Goal: Task Accomplishment & Management: Use online tool/utility

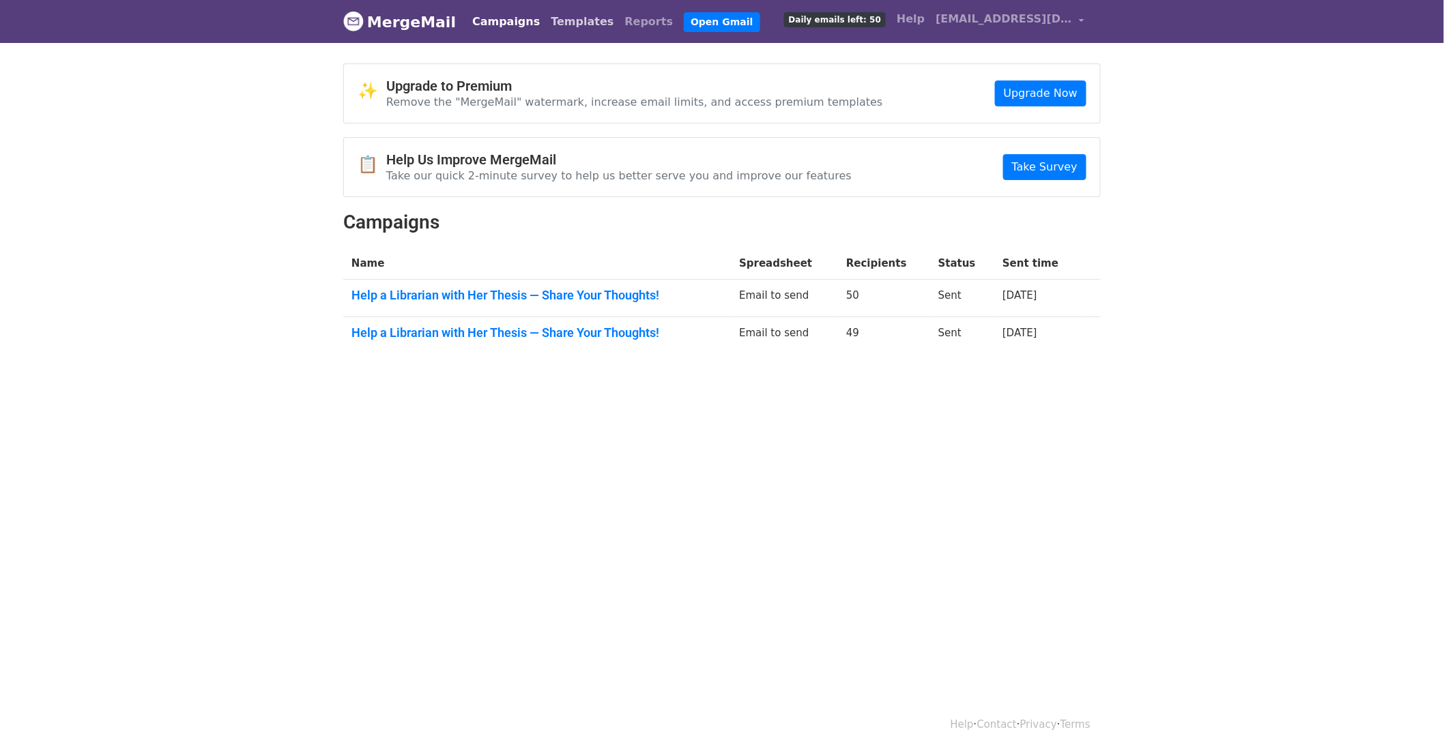
click at [556, 19] on link "Templates" at bounding box center [582, 21] width 74 height 27
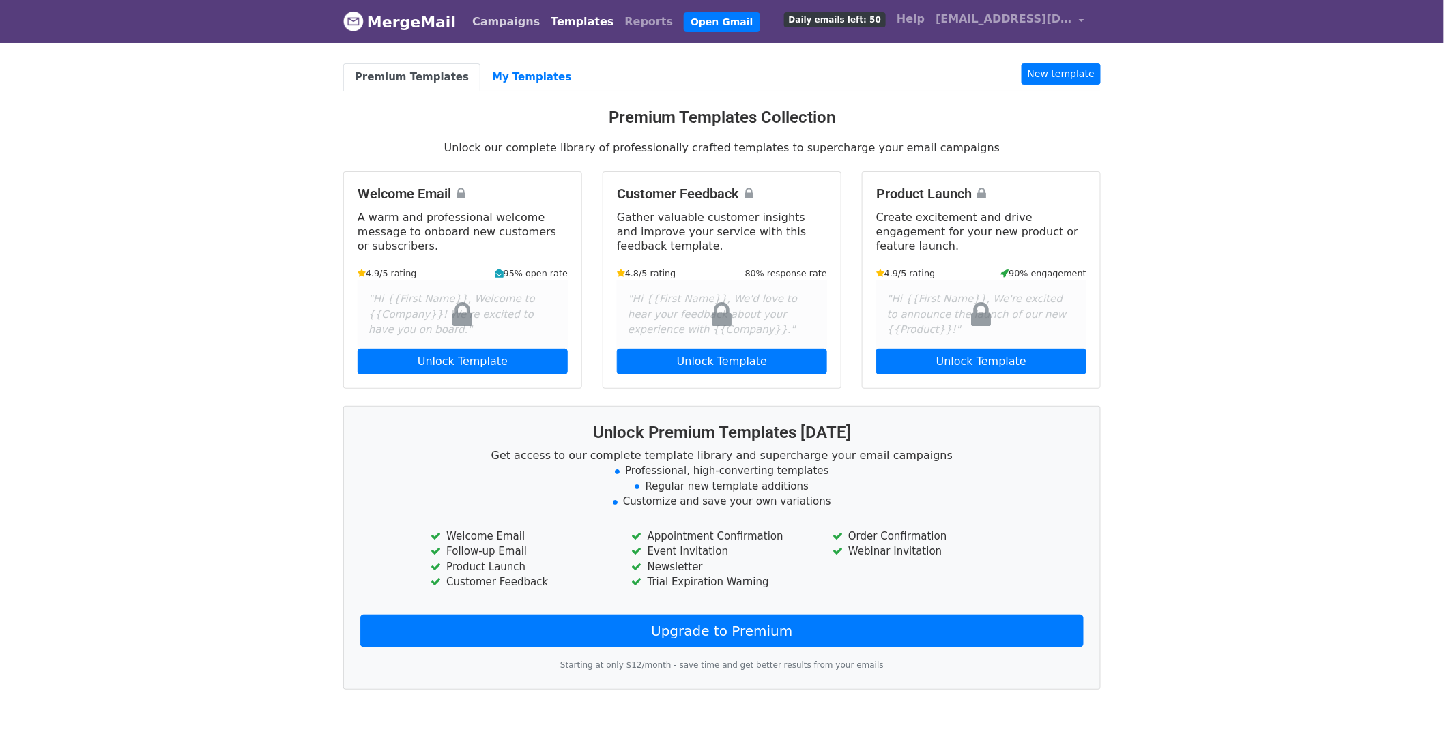
click at [493, 25] on link "Campaigns" at bounding box center [506, 21] width 78 height 27
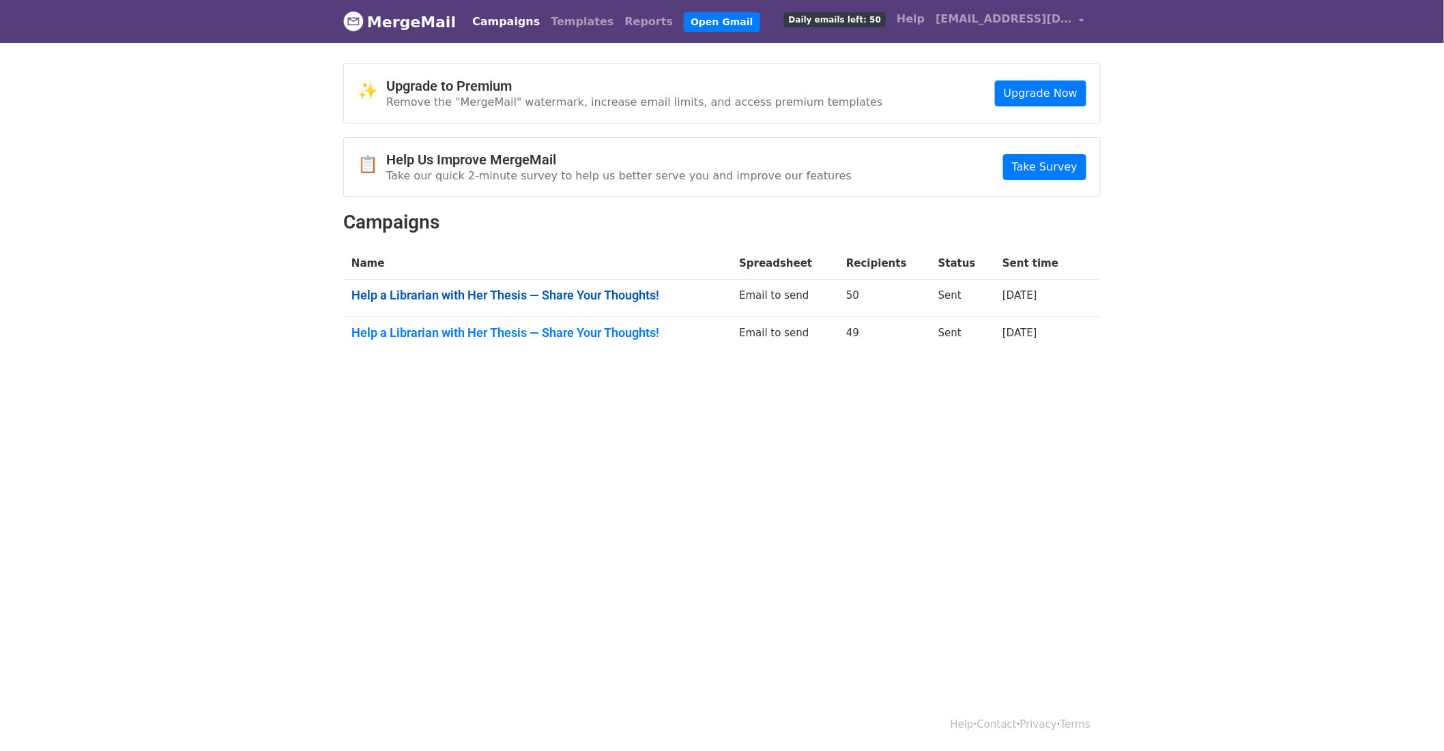
click at [596, 289] on link "Help a Librarian with Her Thesis — Share Your Thoughts!" at bounding box center [536, 295] width 371 height 15
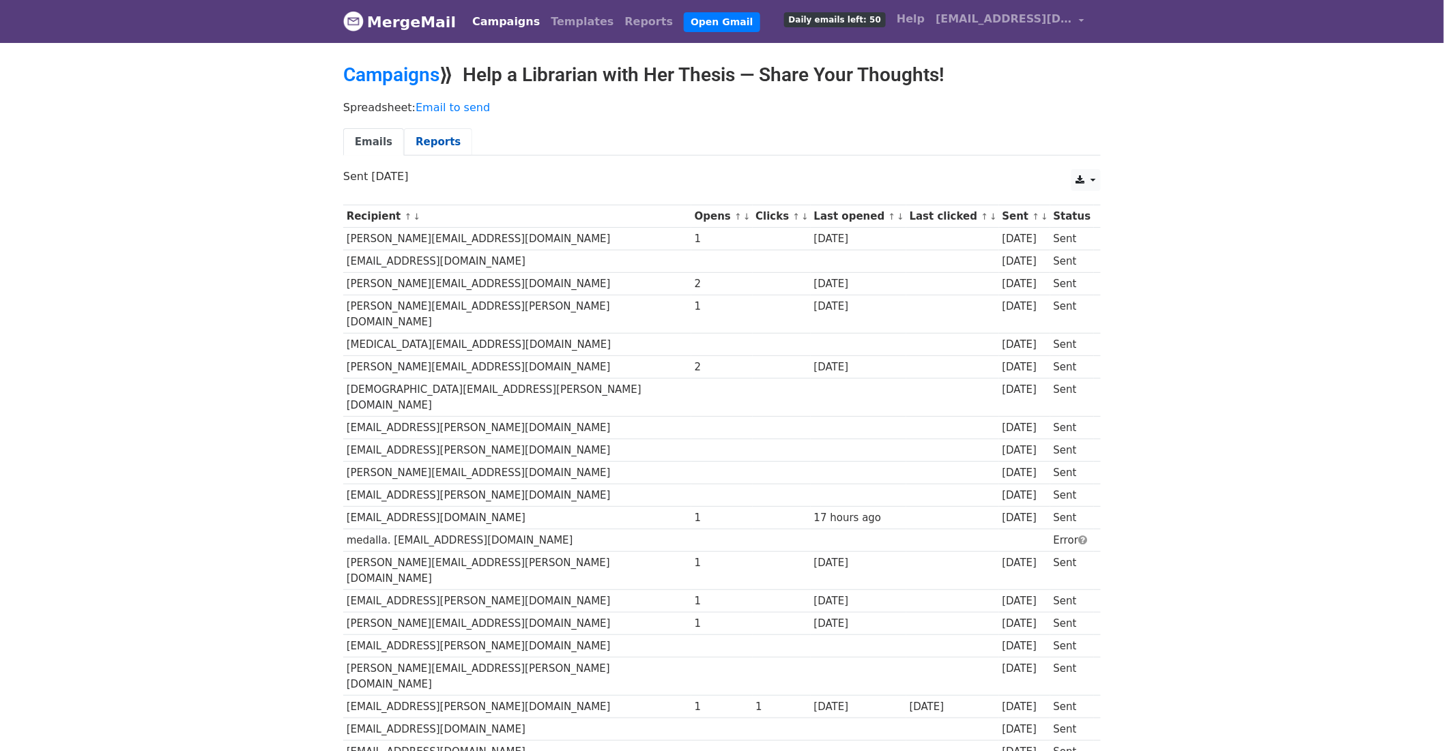
click at [420, 140] on link "Reports" at bounding box center [438, 142] width 68 height 28
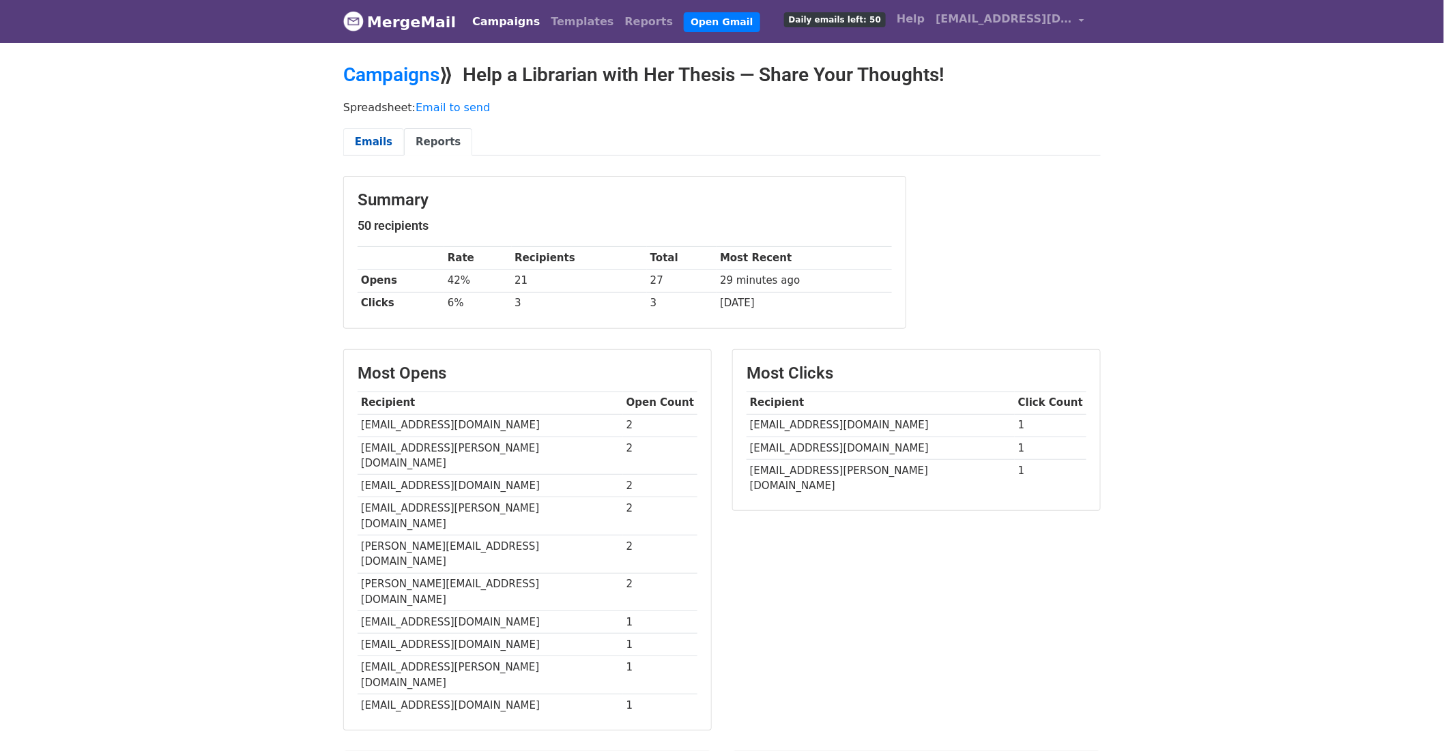
click at [373, 139] on link "Emails" at bounding box center [373, 142] width 61 height 28
click at [383, 148] on link "Emails" at bounding box center [373, 142] width 61 height 28
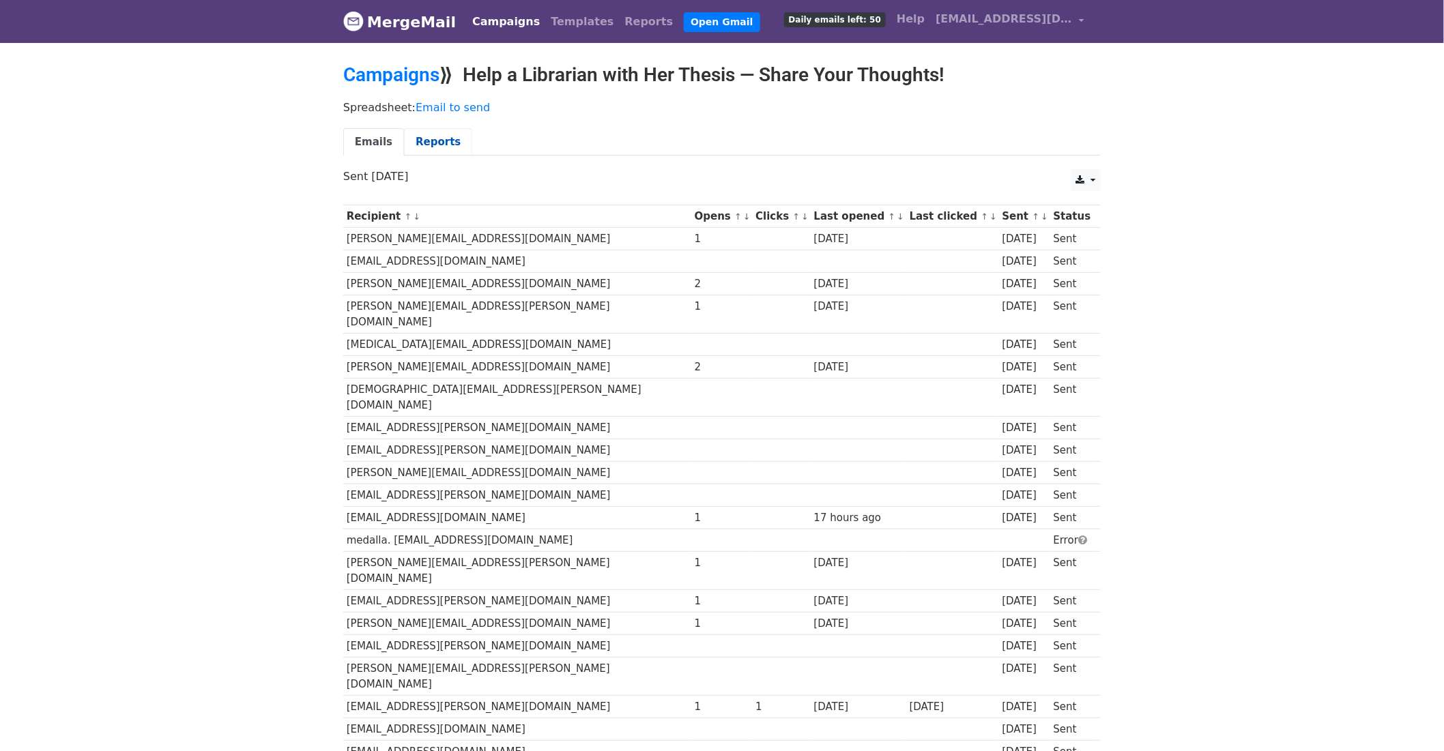
click at [406, 137] on link "Reports" at bounding box center [438, 142] width 68 height 28
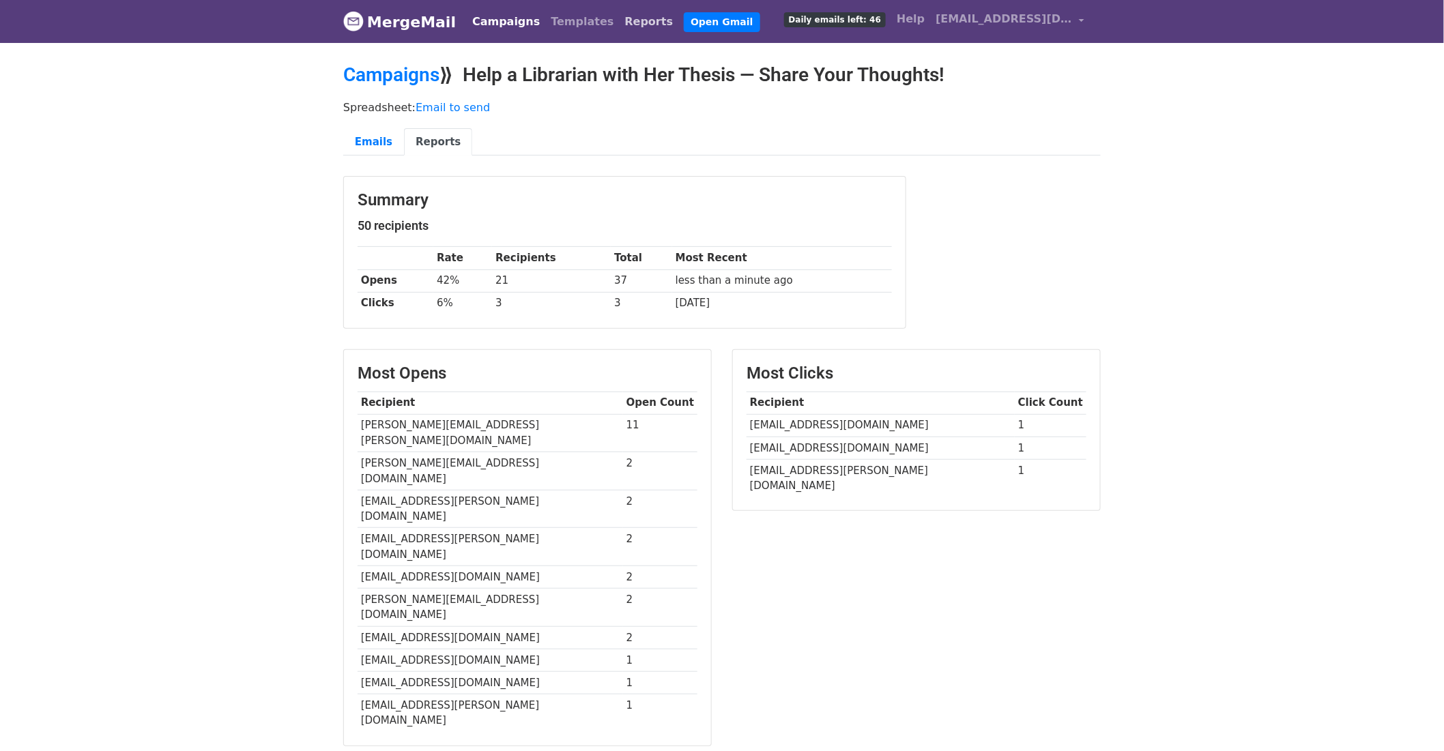
click at [620, 23] on link "Reports" at bounding box center [649, 21] width 59 height 27
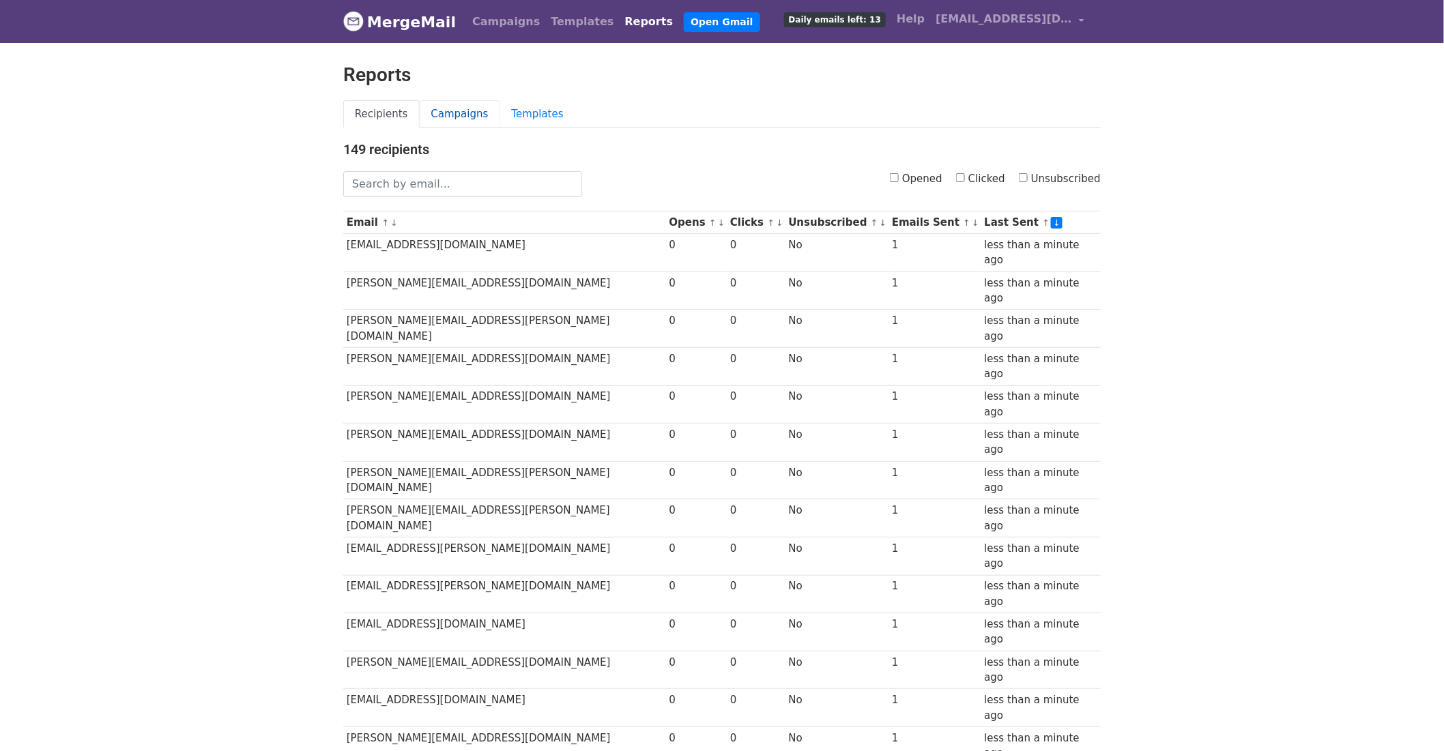
click at [465, 117] on link "Campaigns" at bounding box center [460, 114] width 81 height 28
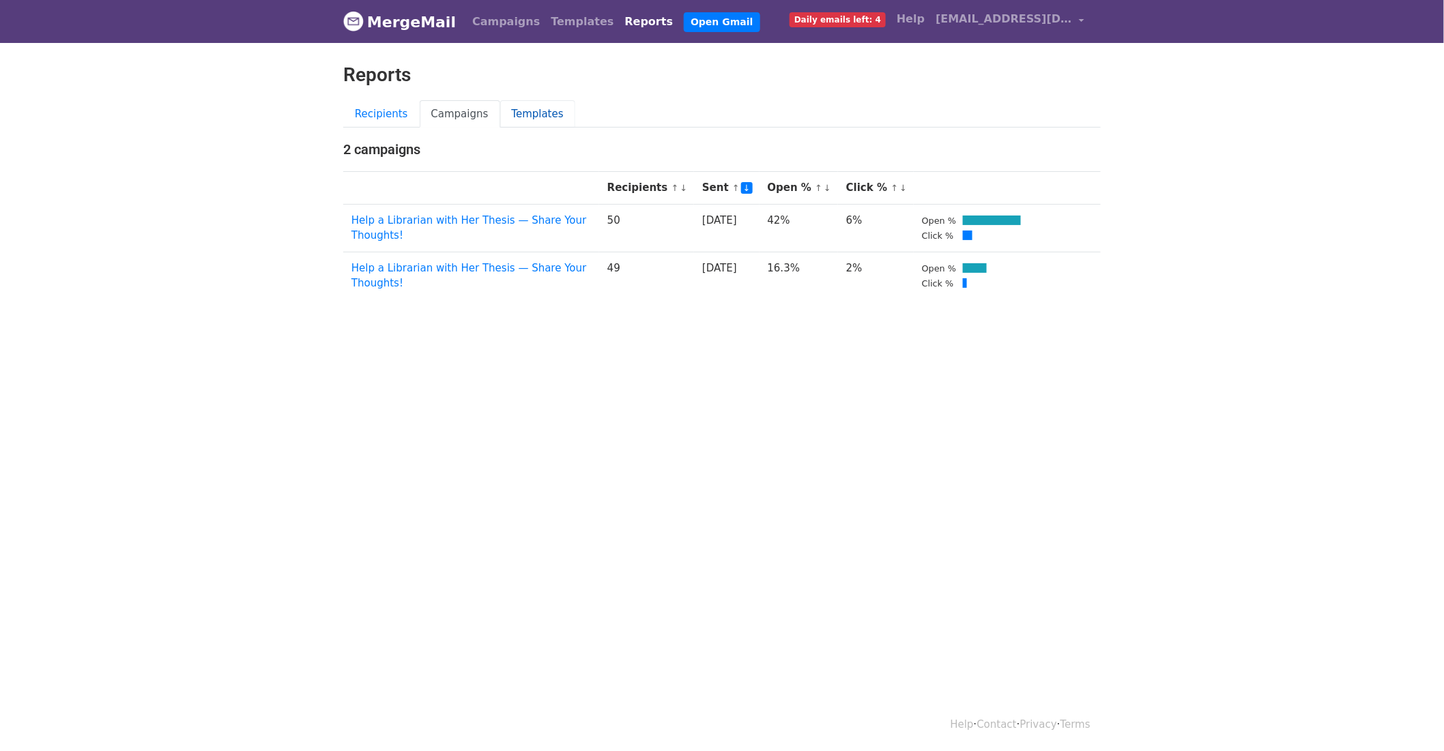
click at [532, 109] on link "Templates" at bounding box center [537, 114] width 75 height 28
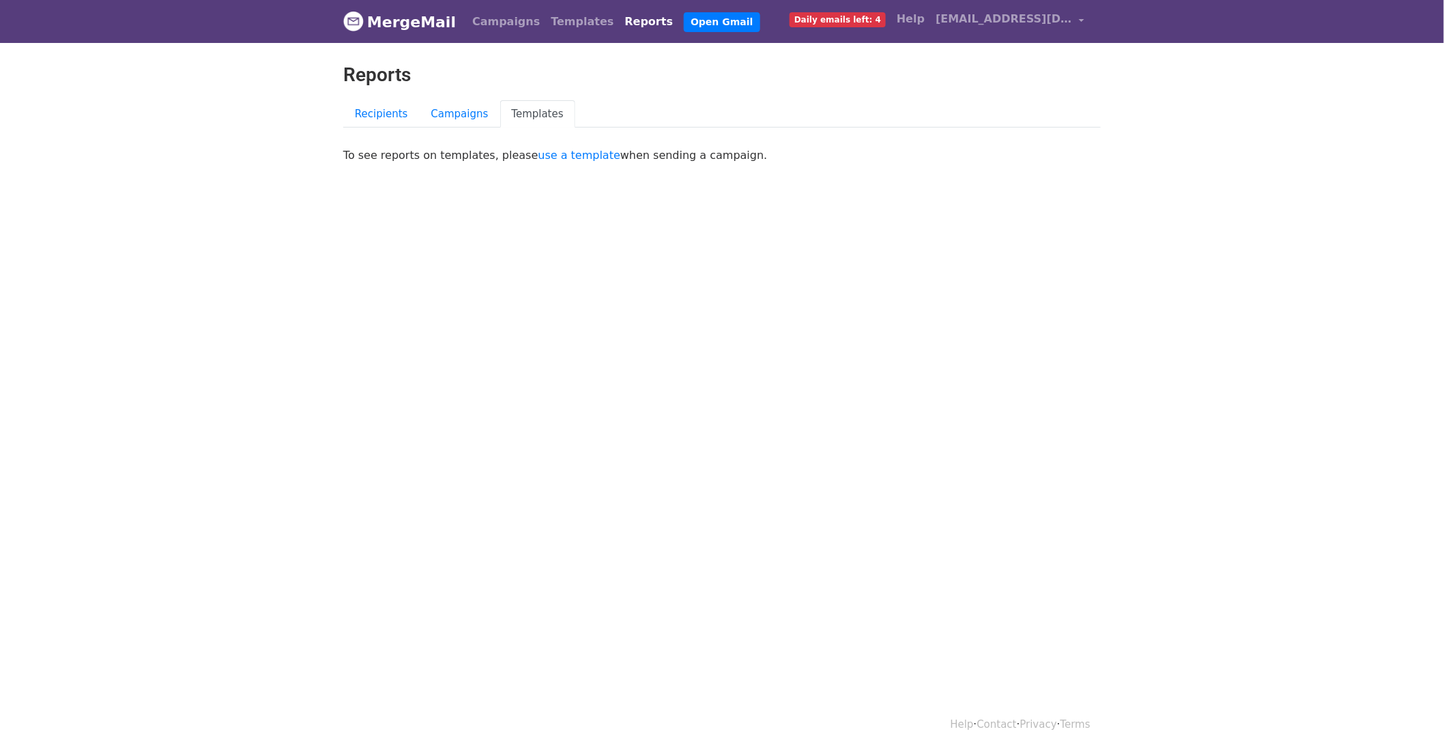
scroll to position [1, 0]
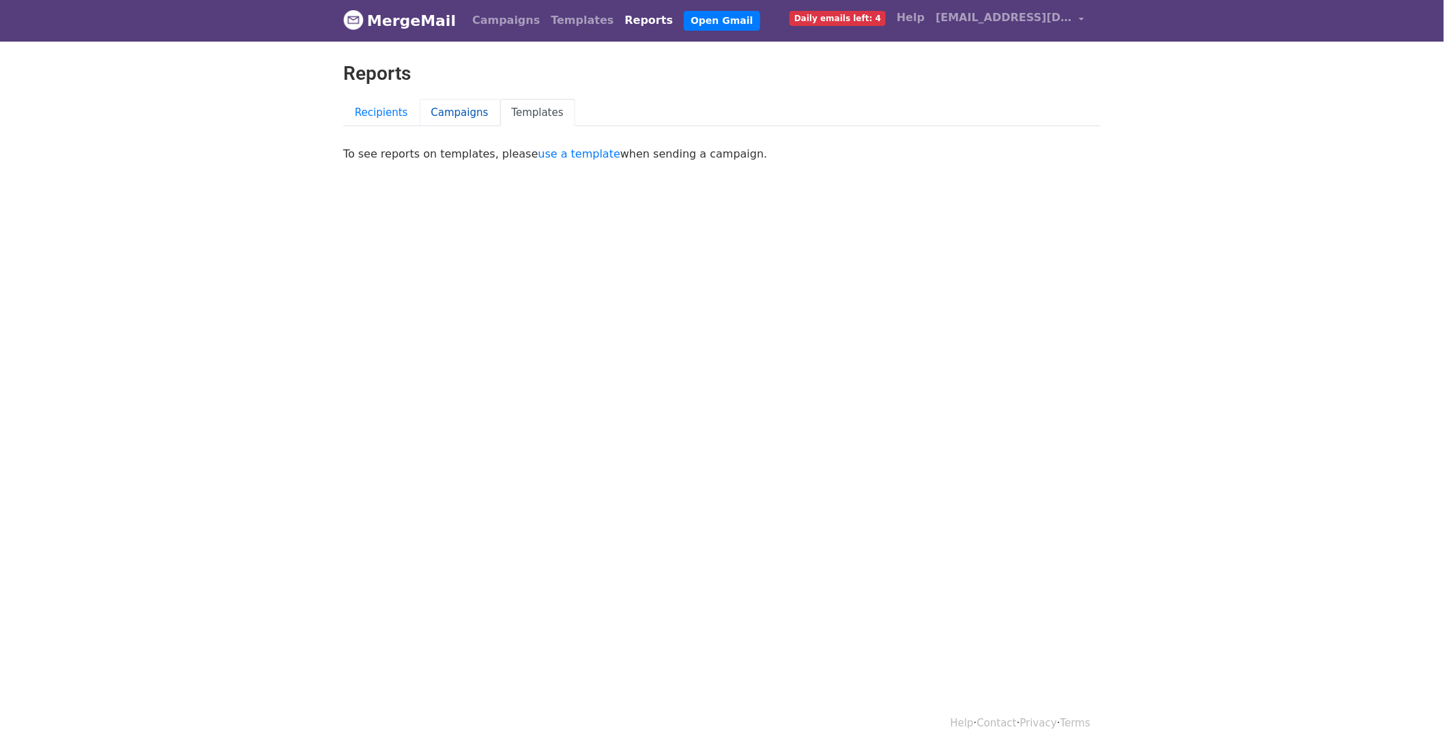
click at [444, 107] on link "Campaigns" at bounding box center [460, 113] width 81 height 28
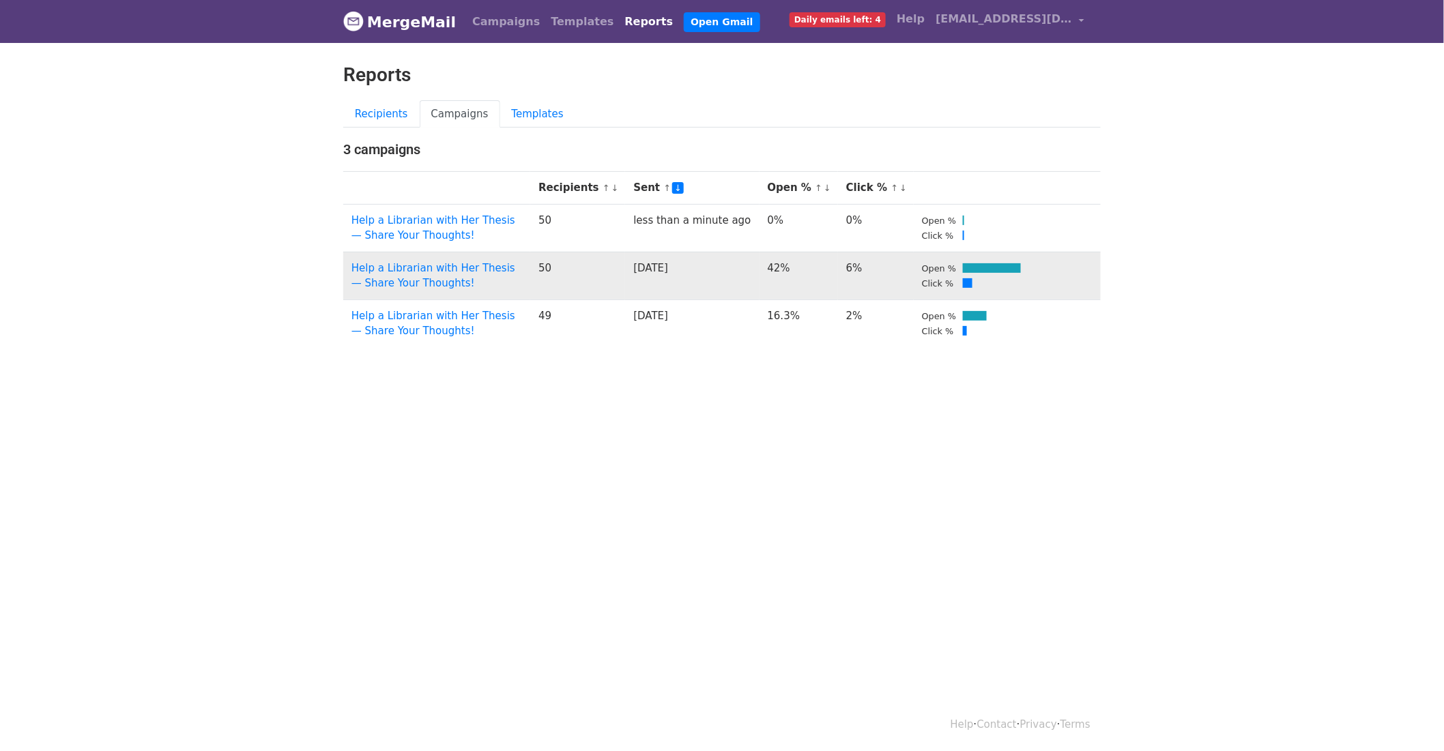
click at [471, 281] on td "Help a Librarian with Her Thesis — Share Your Thoughts!" at bounding box center [436, 276] width 187 height 48
click at [472, 268] on link "Help a Librarian with Her Thesis — Share Your Thoughts!" at bounding box center [433, 276] width 164 height 28
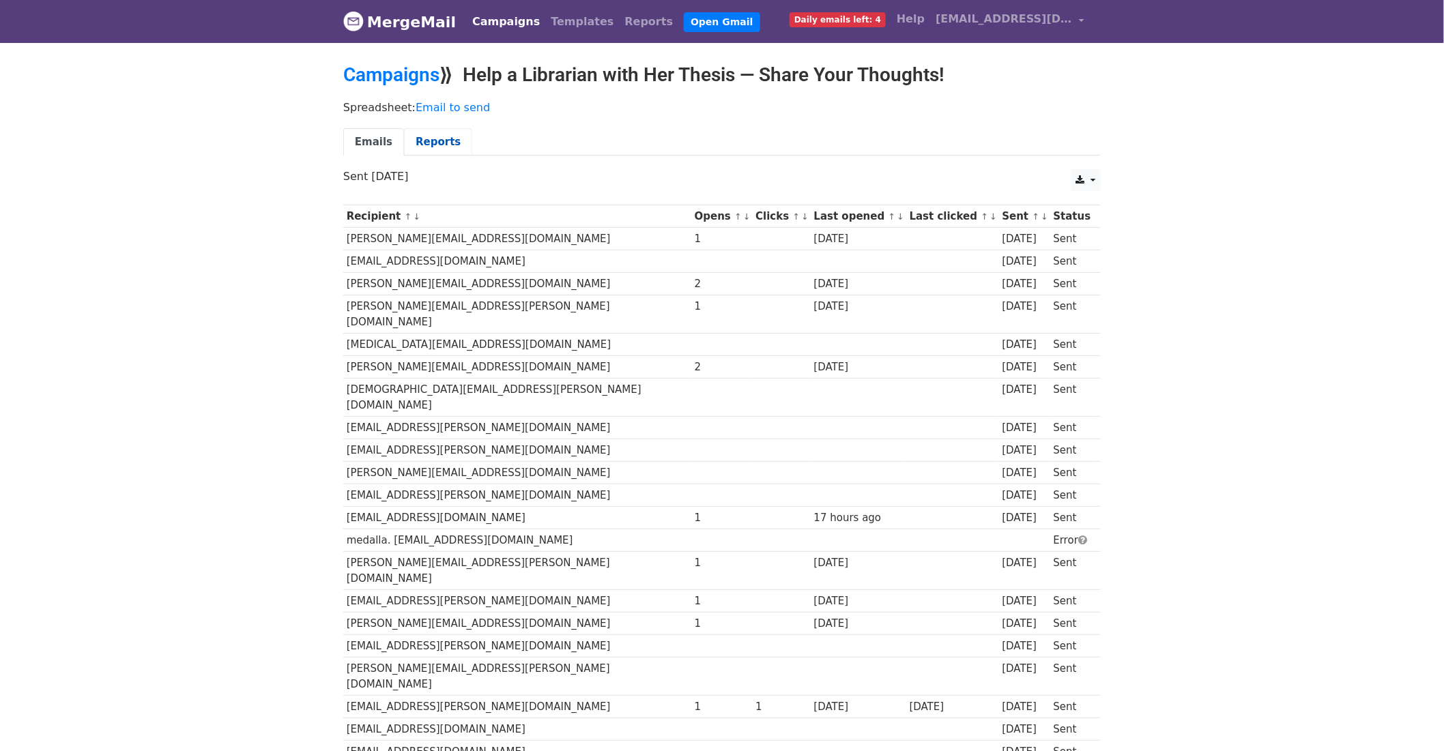
click at [427, 146] on link "Reports" at bounding box center [438, 142] width 68 height 28
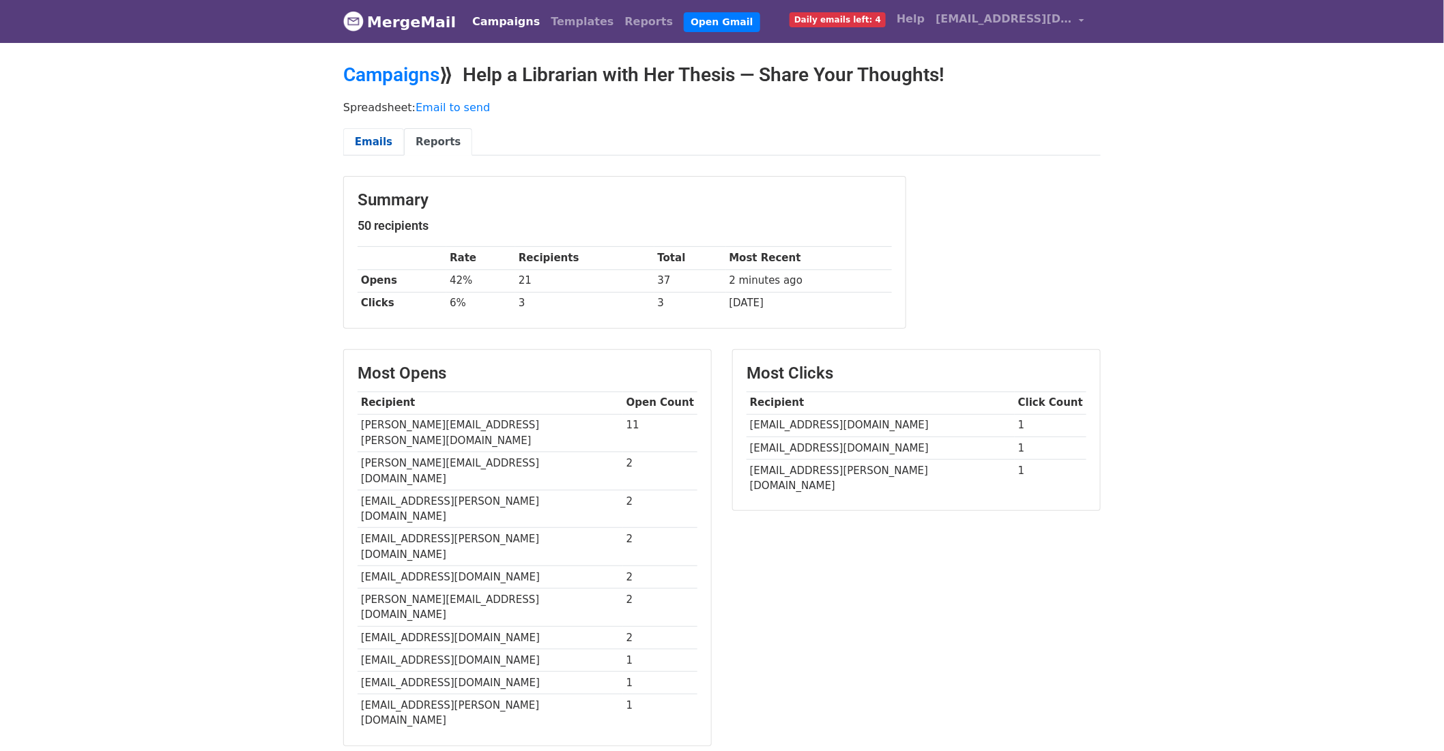
click at [363, 133] on link "Emails" at bounding box center [373, 142] width 61 height 28
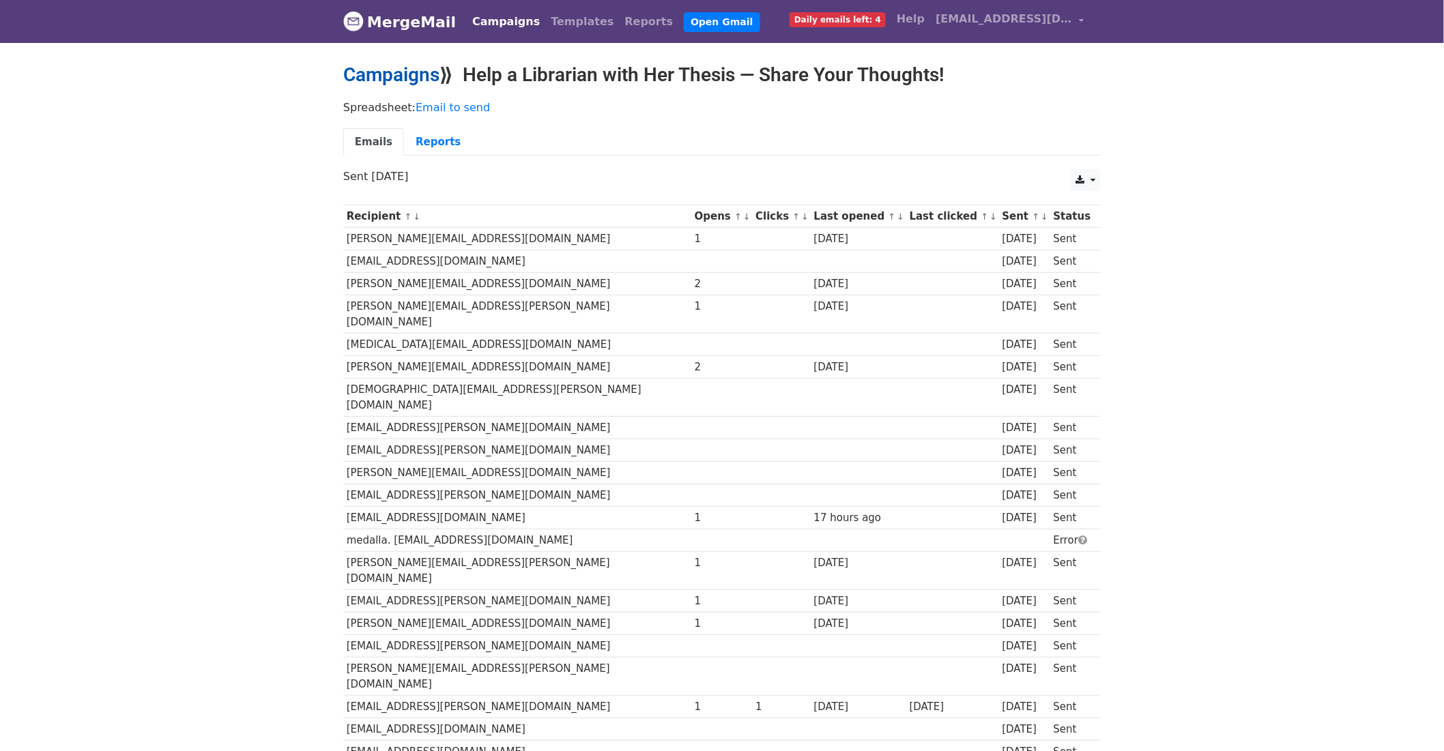
click at [408, 78] on link "Campaigns" at bounding box center [391, 74] width 96 height 23
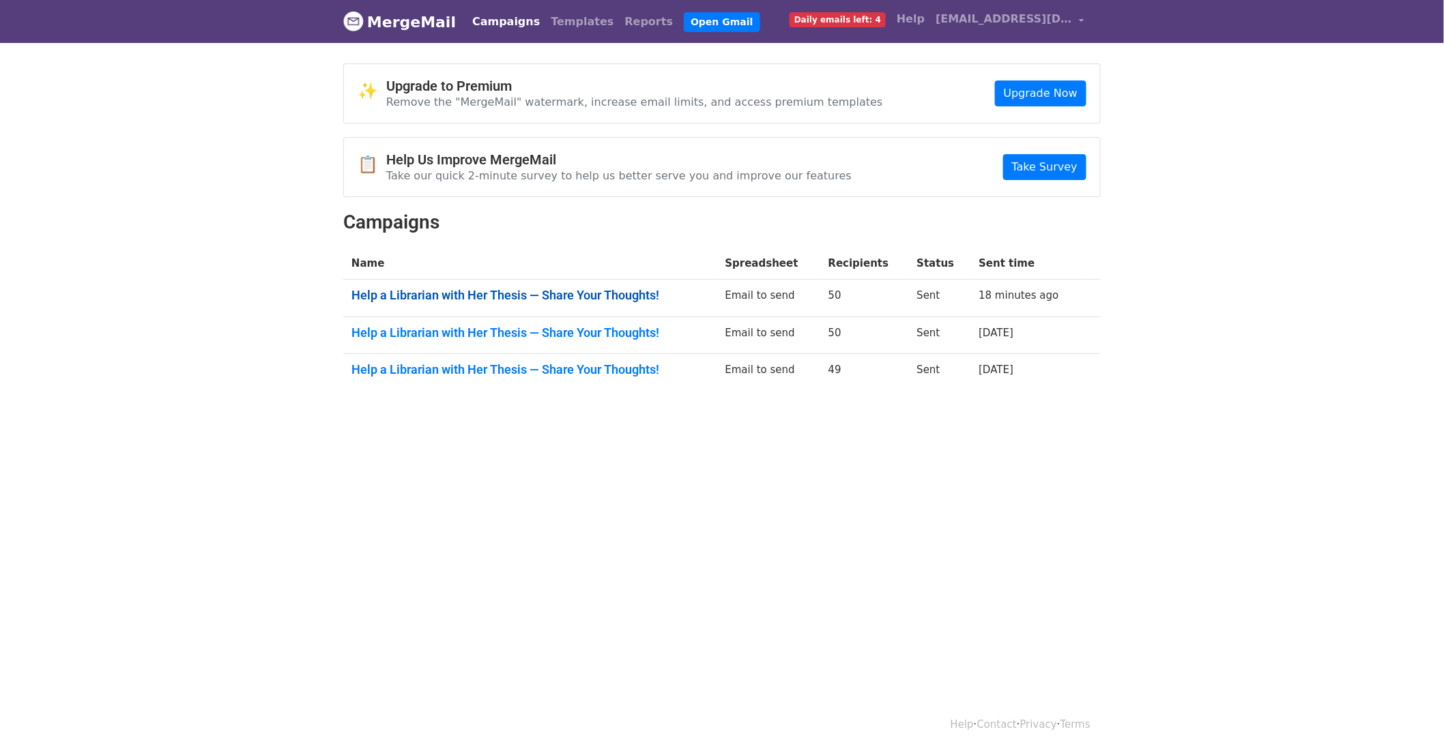
click at [610, 298] on link "Help a Librarian with Her Thesis — Share Your Thoughts!" at bounding box center [530, 295] width 358 height 15
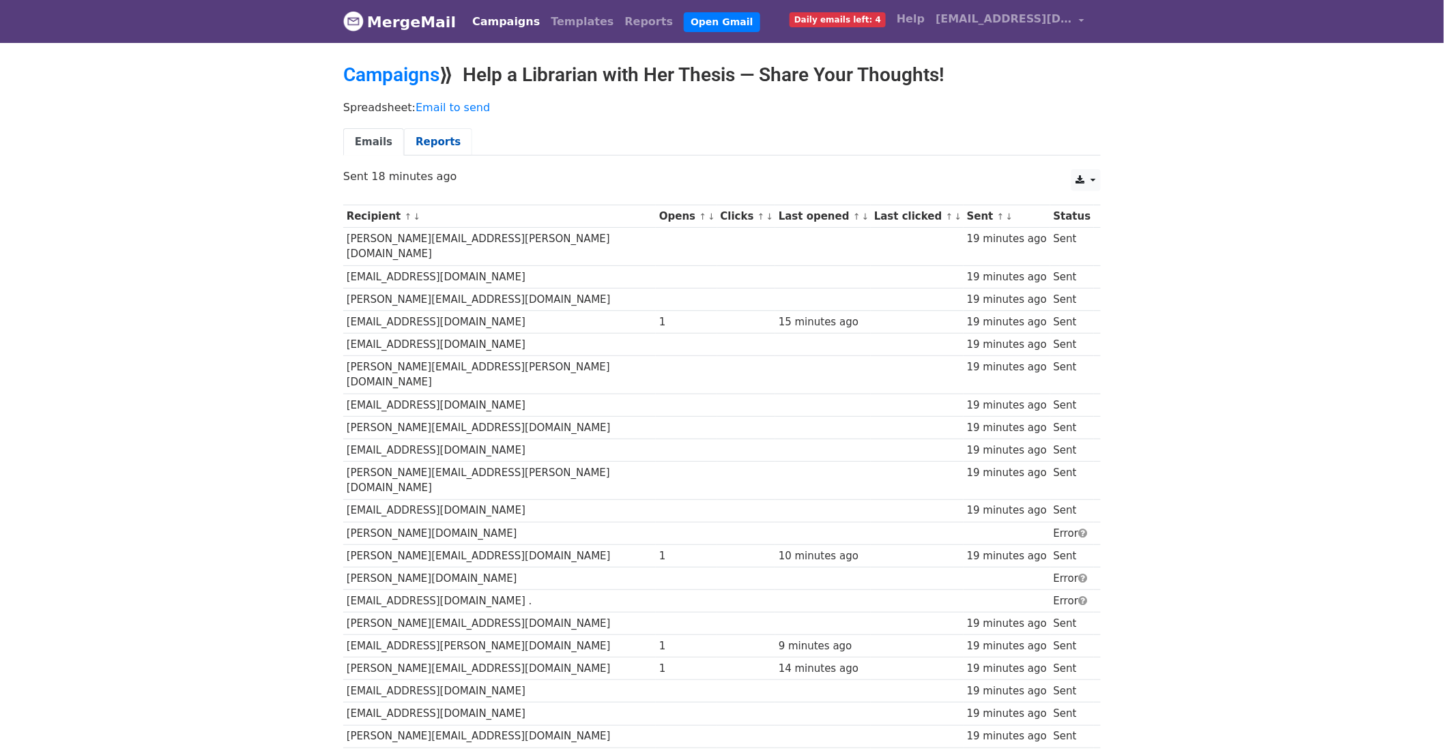
click at [405, 141] on link "Reports" at bounding box center [438, 142] width 68 height 28
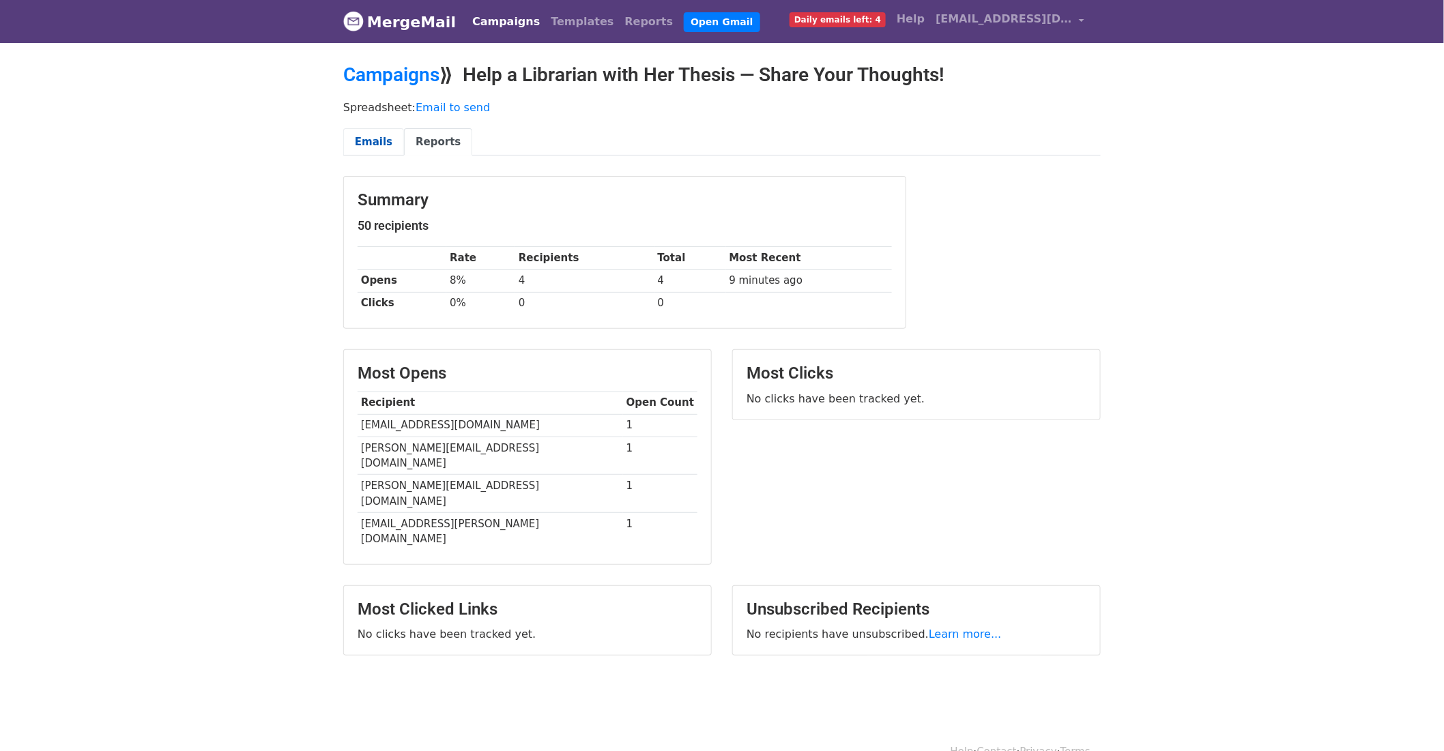
click at [394, 137] on link "Emails" at bounding box center [373, 142] width 61 height 28
